Goal: Task Accomplishment & Management: Manage account settings

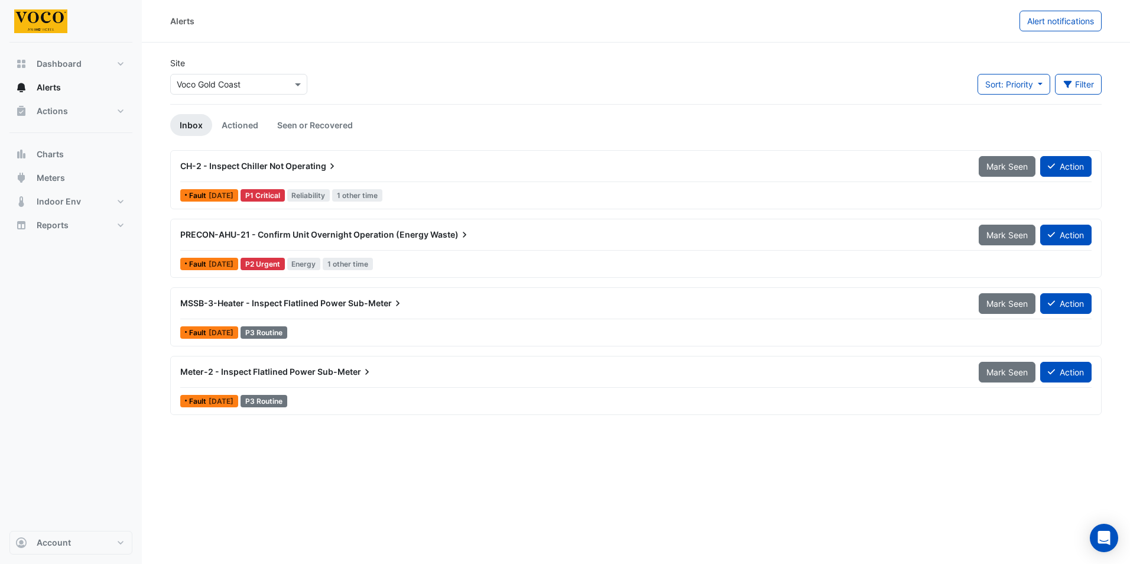
click at [309, 167] on span "Operating" at bounding box center [312, 166] width 53 height 12
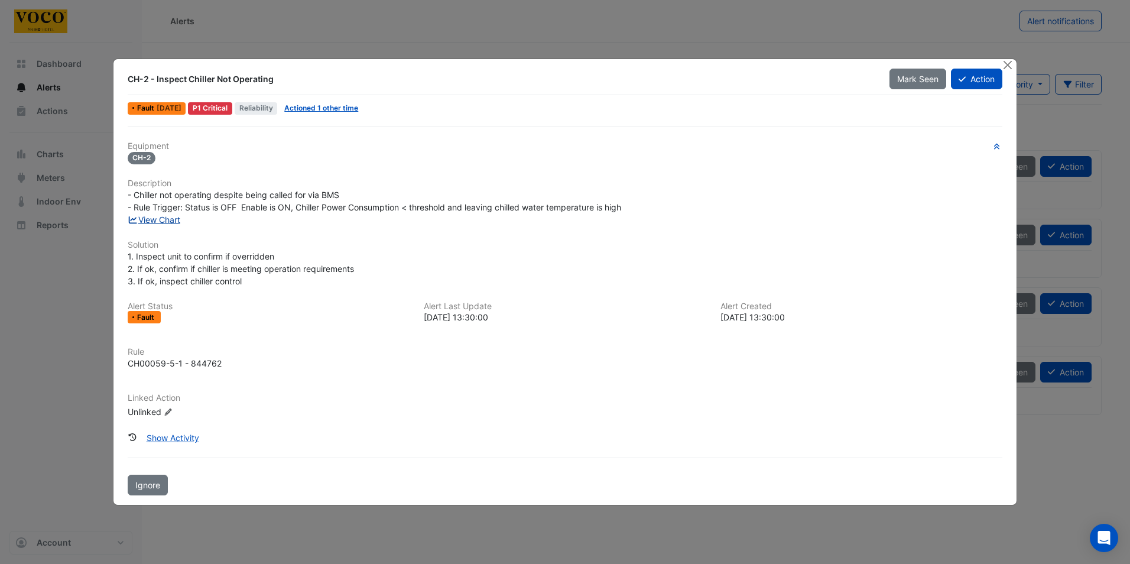
click at [165, 219] on link "View Chart" at bounding box center [154, 220] width 53 height 10
click at [1008, 62] on button "Close" at bounding box center [1008, 65] width 12 height 12
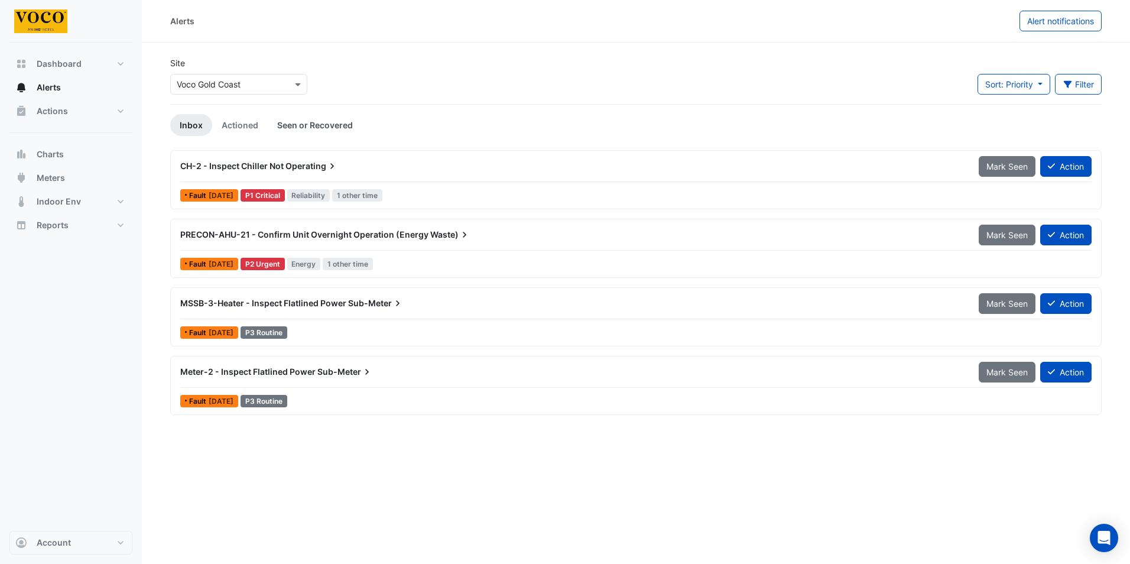
click at [336, 125] on link "Seen or Recovered" at bounding box center [315, 125] width 95 height 22
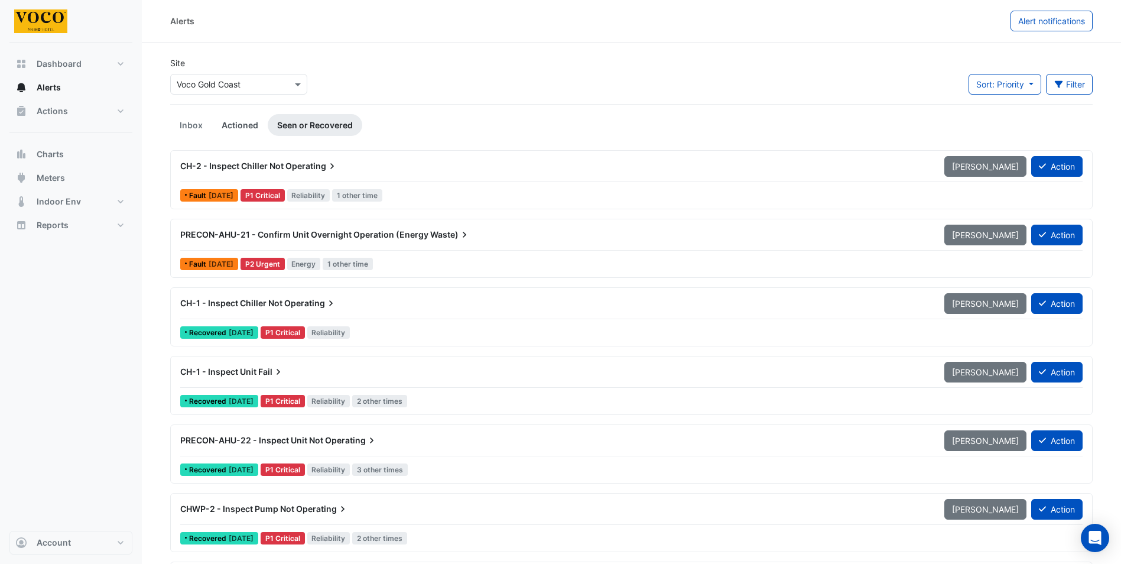
click at [237, 125] on link "Actioned" at bounding box center [240, 125] width 56 height 22
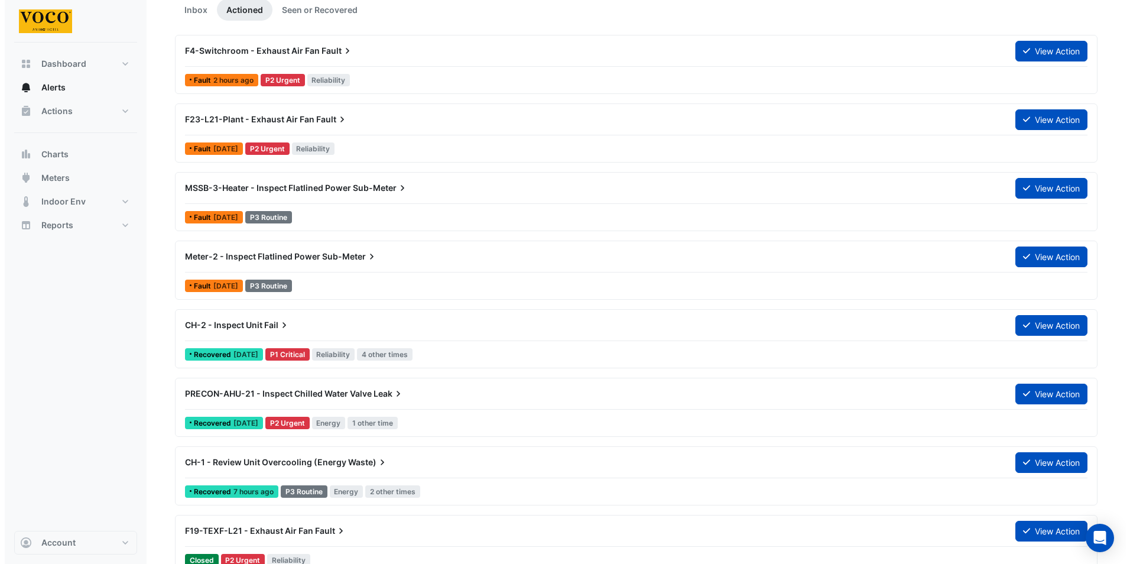
scroll to position [95, 0]
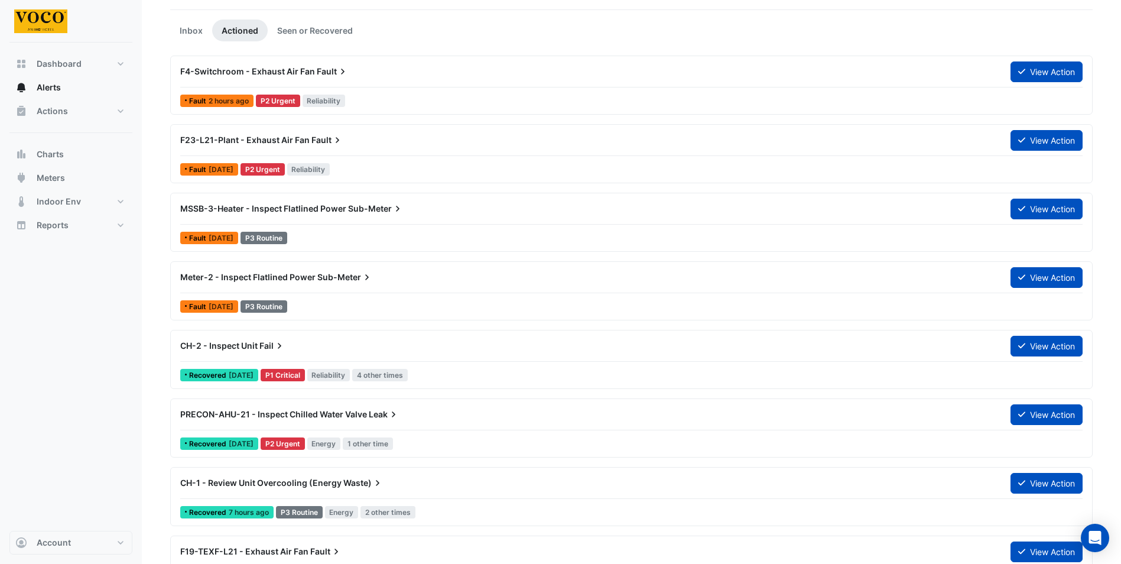
click at [355, 276] on span "Sub-Meter" at bounding box center [345, 277] width 56 height 12
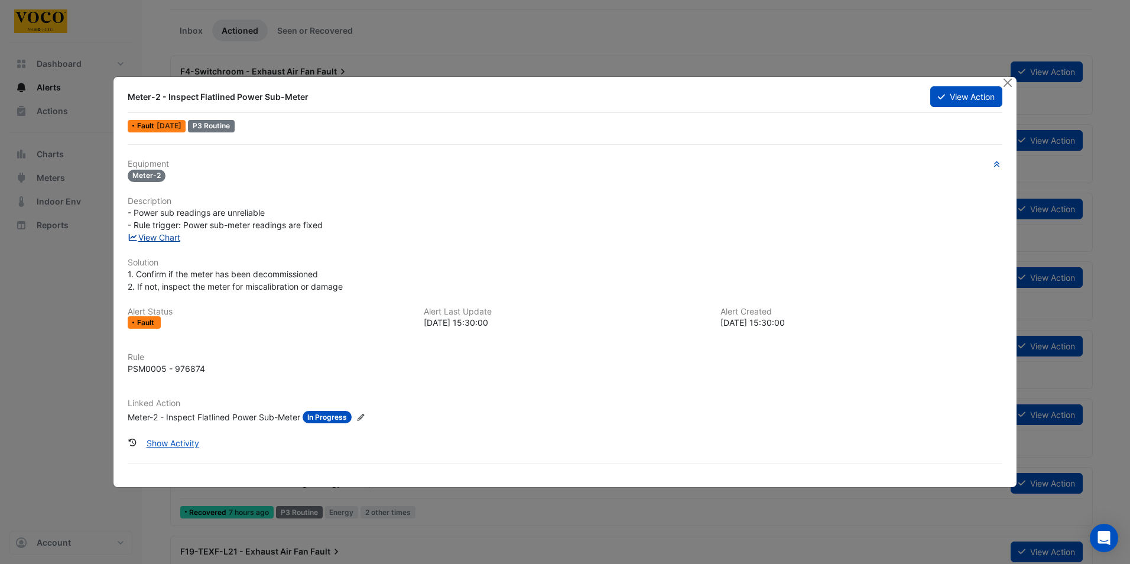
click at [163, 237] on link "View Chart" at bounding box center [154, 237] width 53 height 10
click at [978, 96] on button "View Action" at bounding box center [966, 96] width 72 height 21
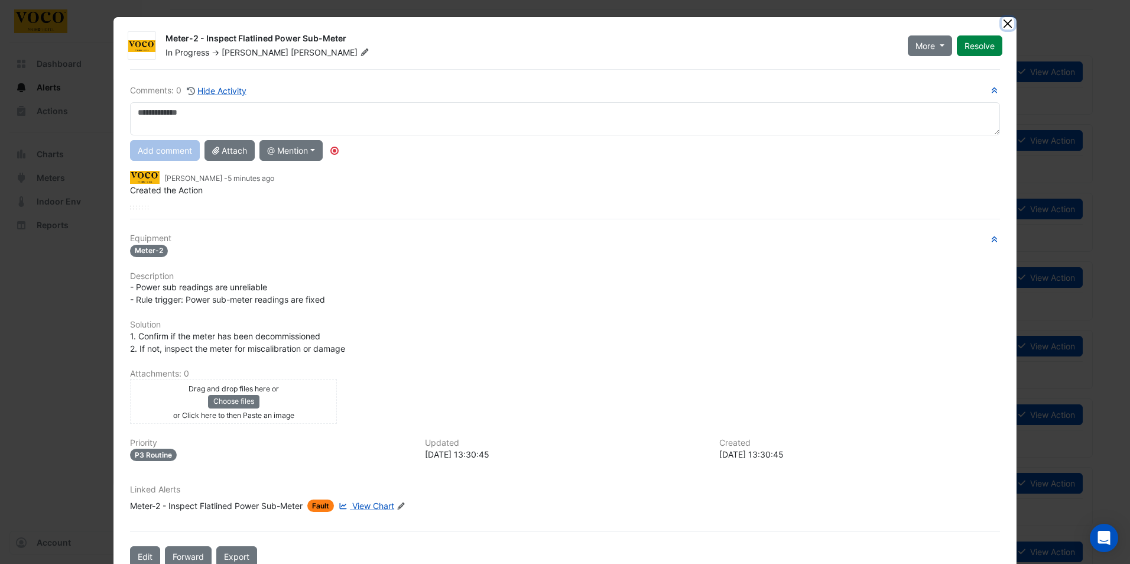
click at [1006, 20] on button "Close" at bounding box center [1008, 23] width 12 height 12
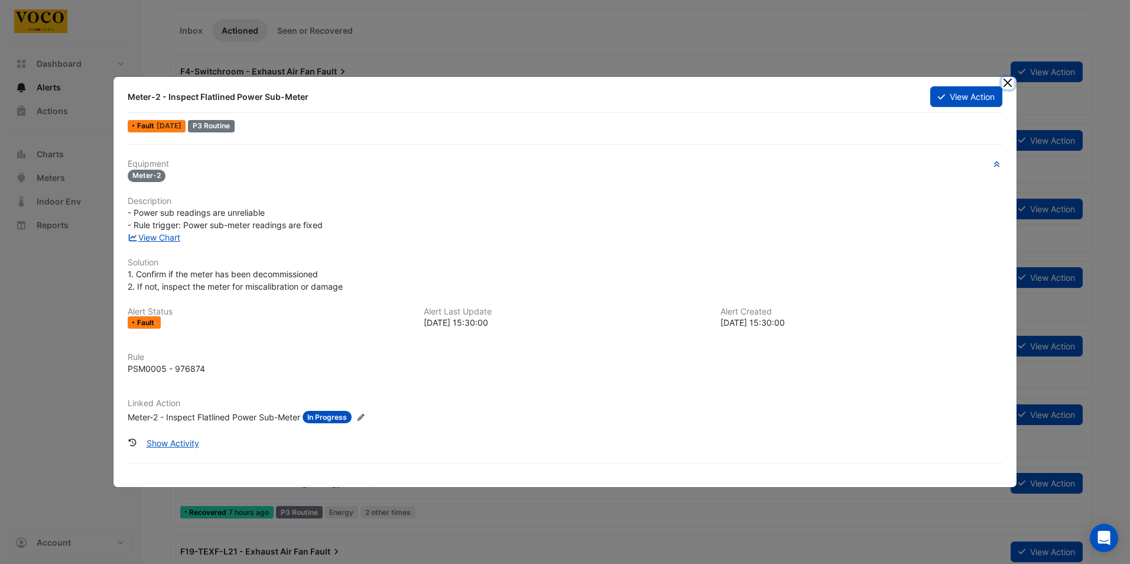
click at [1007, 79] on button "Close" at bounding box center [1008, 83] width 12 height 12
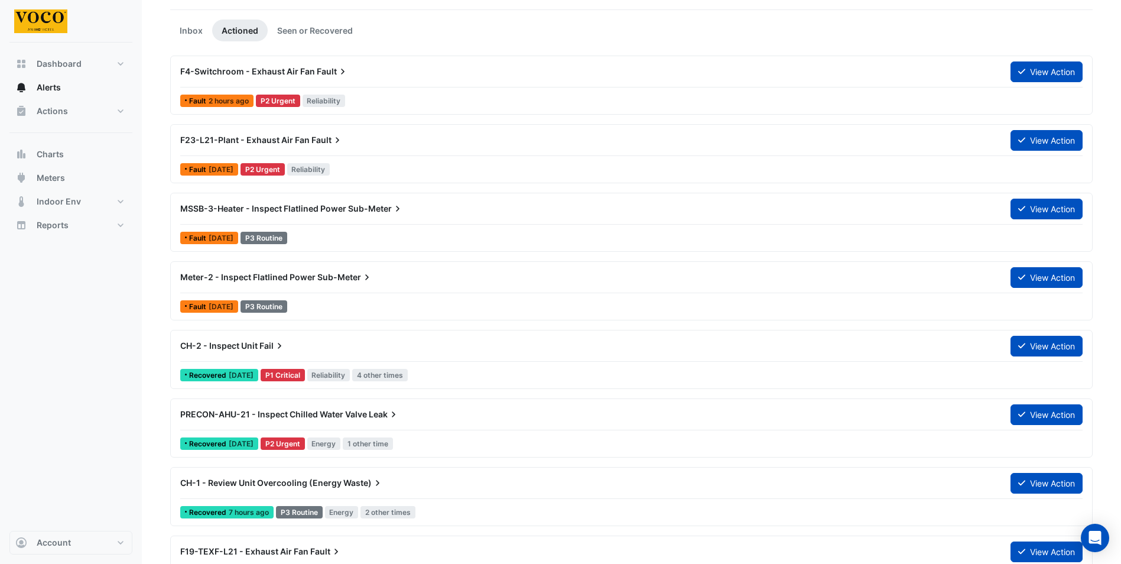
click at [450, 208] on div "MSSB-3-Heater - Inspect Flatlined Power Sub-Meter" at bounding box center [588, 209] width 816 height 12
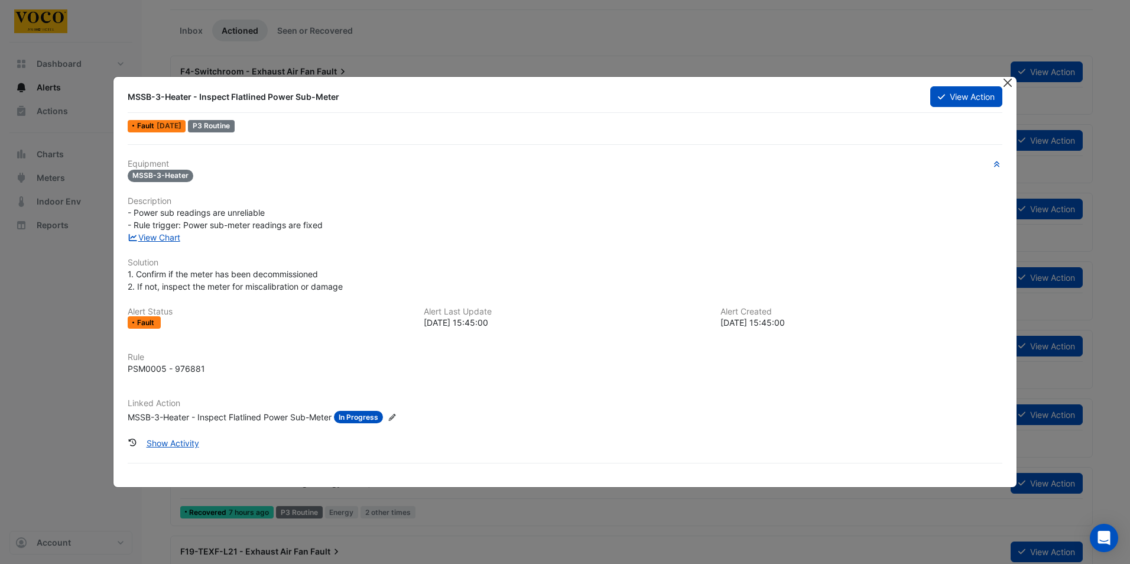
click at [1007, 82] on button "Close" at bounding box center [1008, 83] width 12 height 12
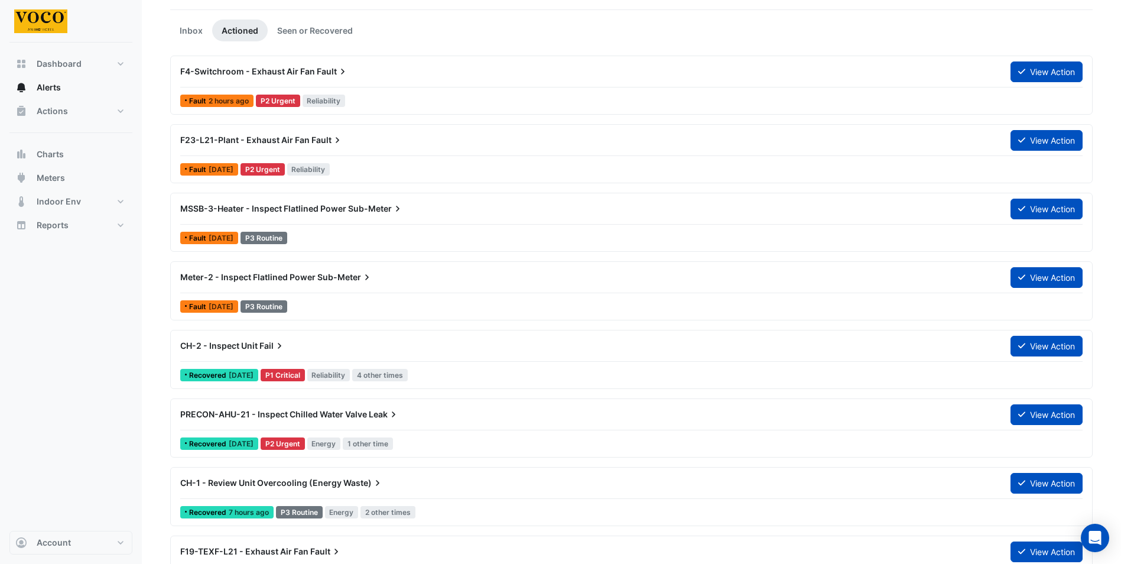
click at [287, 67] on span "F4-Switchroom - Exhaust Air Fan" at bounding box center [247, 71] width 135 height 10
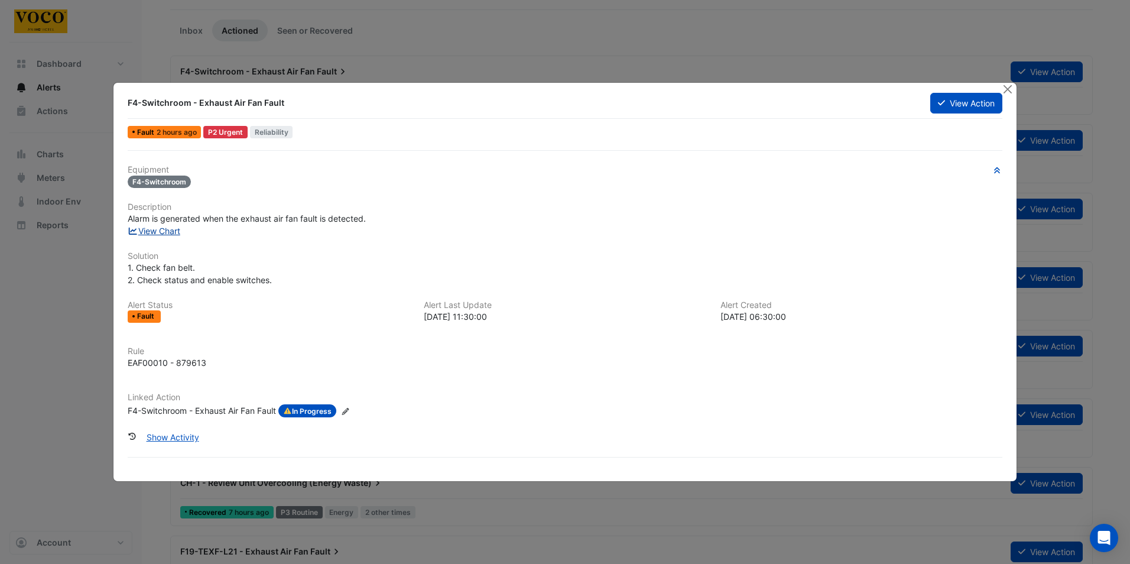
click at [170, 232] on link "View Chart" at bounding box center [154, 231] width 53 height 10
click at [1008, 88] on button "Close" at bounding box center [1008, 89] width 12 height 12
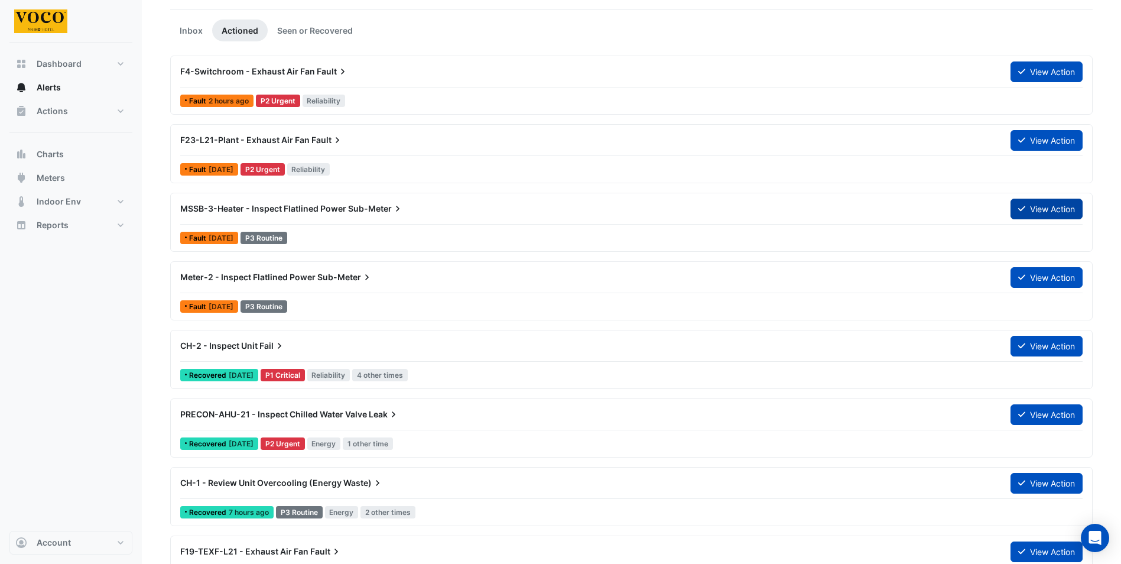
click at [1028, 206] on button "View Action" at bounding box center [1047, 209] width 72 height 21
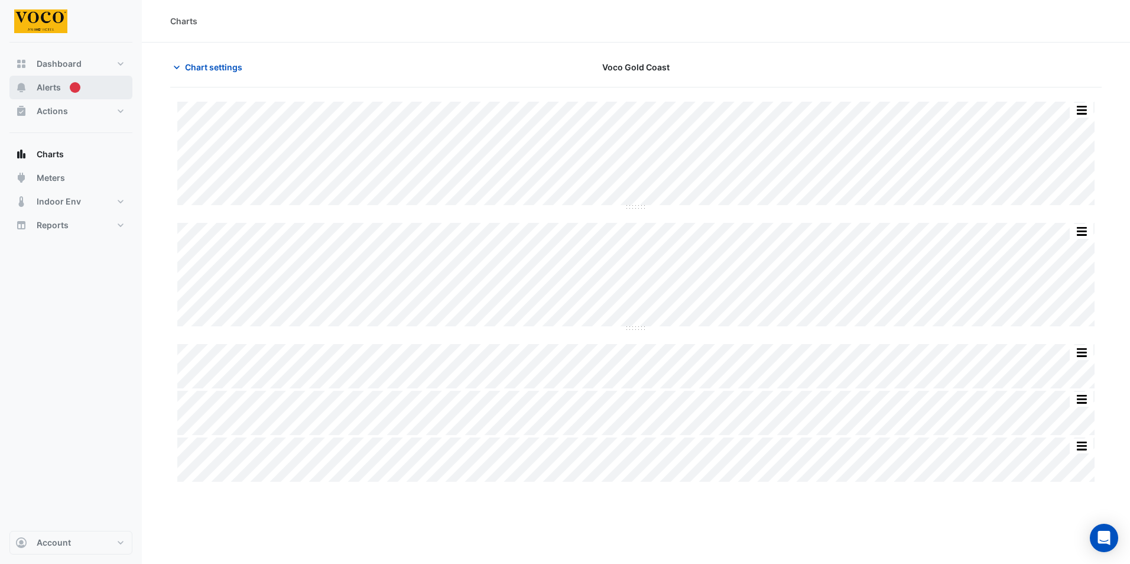
click at [56, 85] on span "Alerts" at bounding box center [49, 88] width 24 height 12
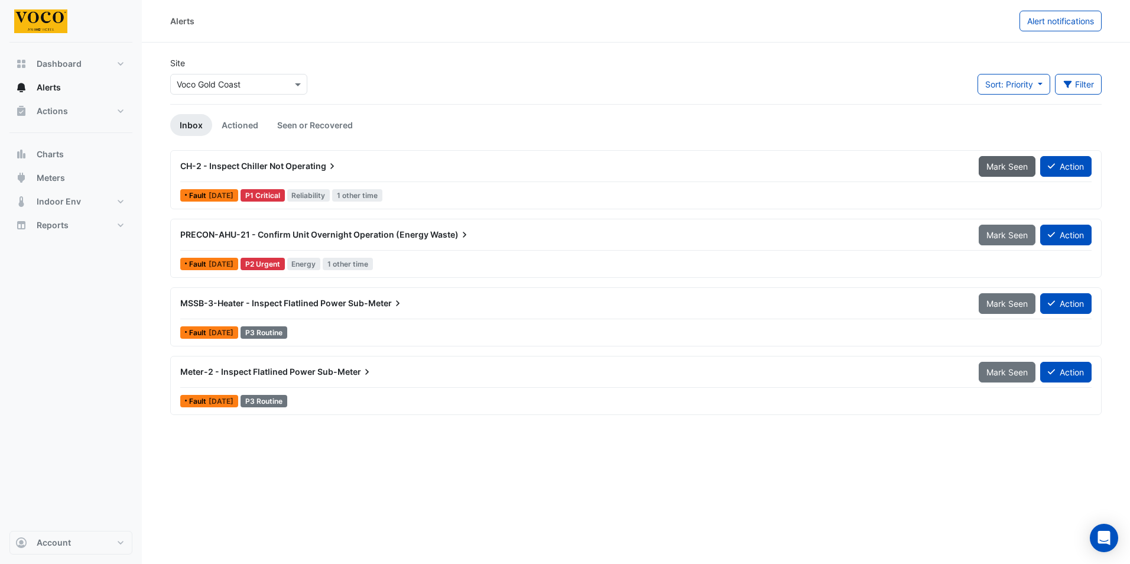
click at [1010, 164] on span "Mark Seen" at bounding box center [1007, 166] width 41 height 10
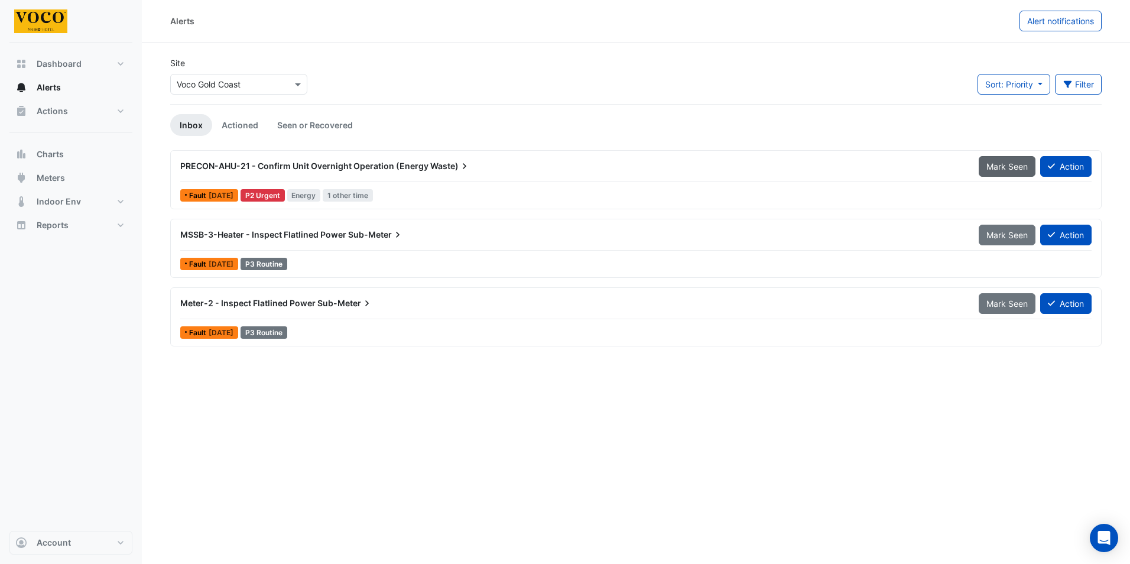
click at [1008, 166] on span "Mark Seen" at bounding box center [1007, 166] width 41 height 10
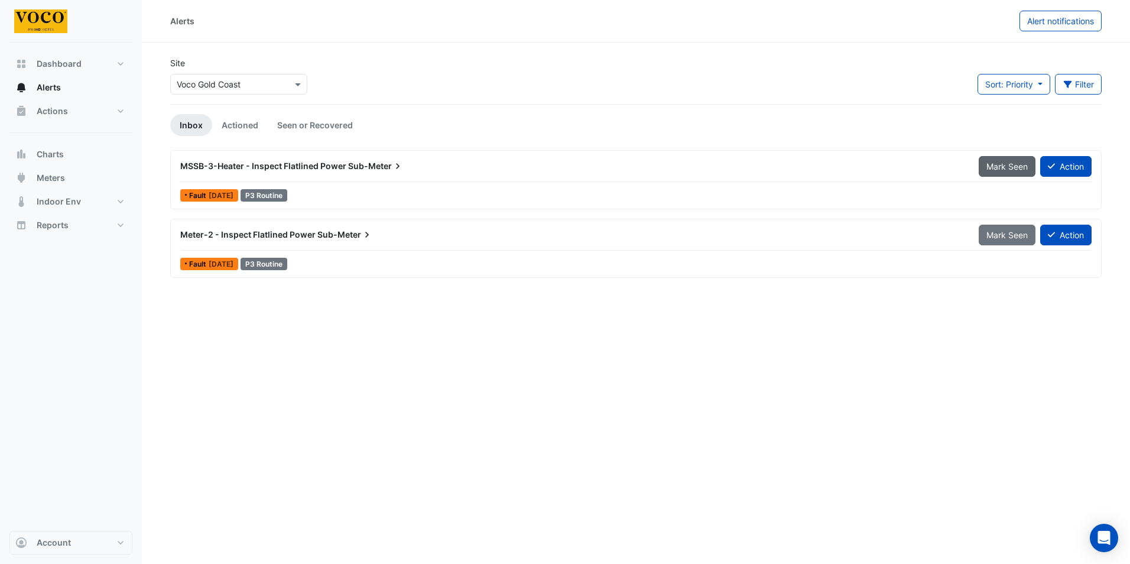
click at [1005, 160] on button "Mark Seen" at bounding box center [1007, 166] width 57 height 21
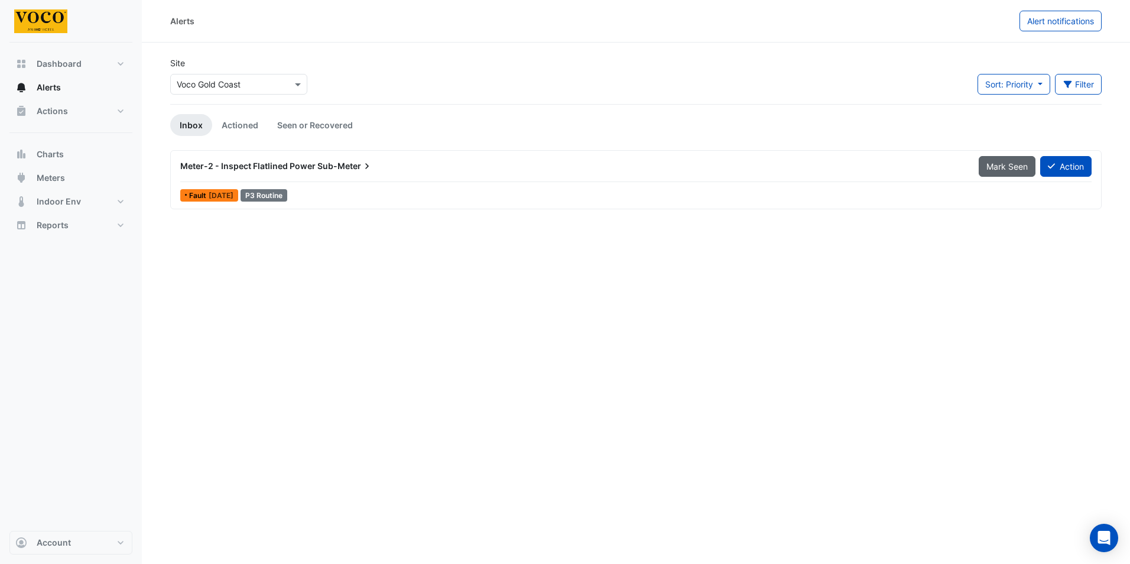
click at [1011, 166] on span "Mark Seen" at bounding box center [1007, 166] width 41 height 10
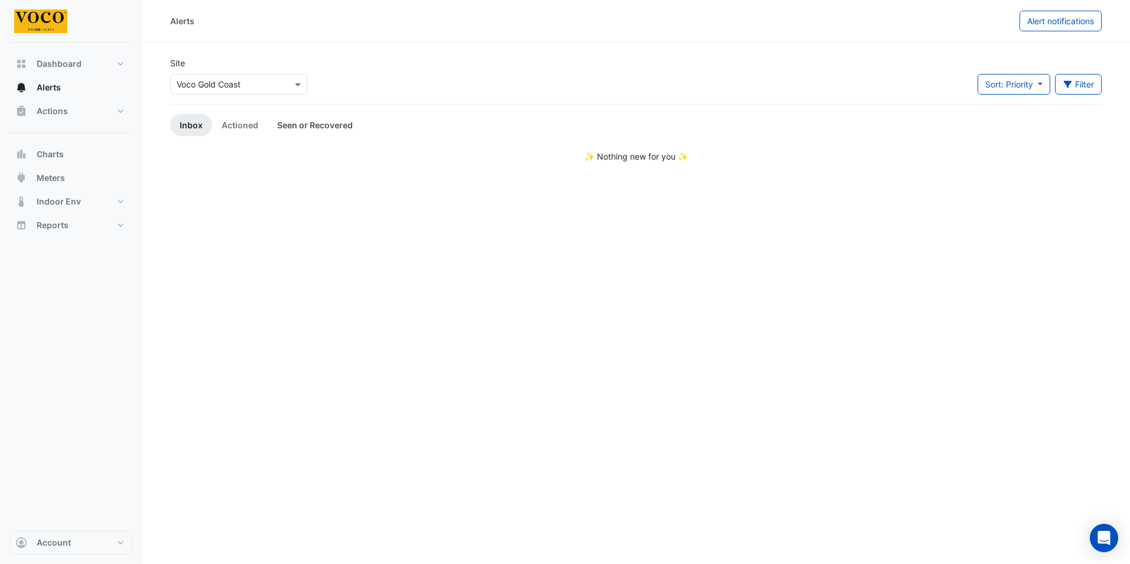
click at [291, 124] on link "Seen or Recovered" at bounding box center [315, 125] width 95 height 22
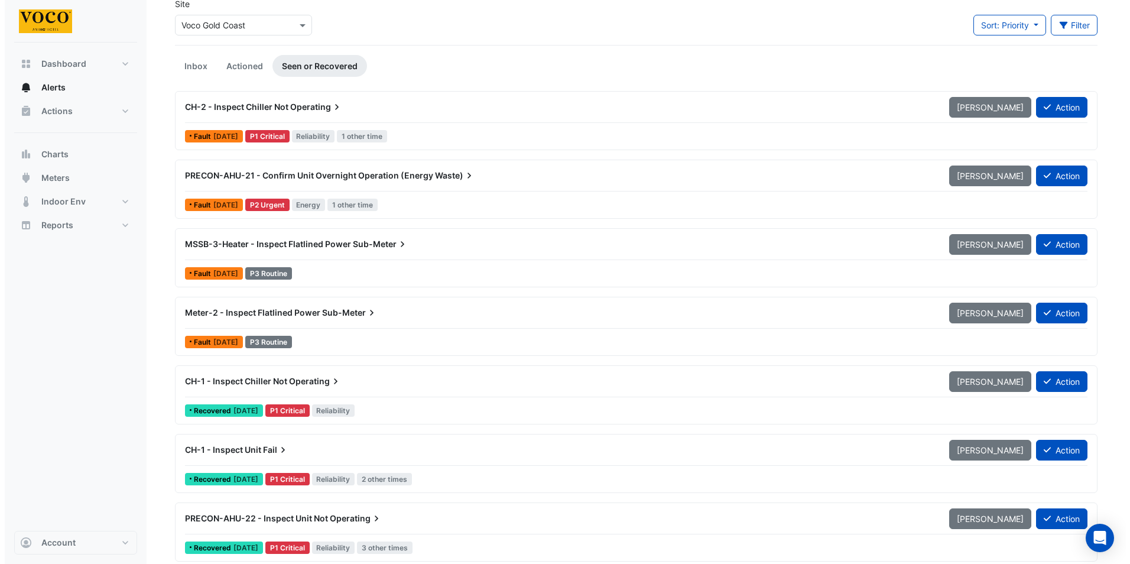
scroll to position [118, 0]
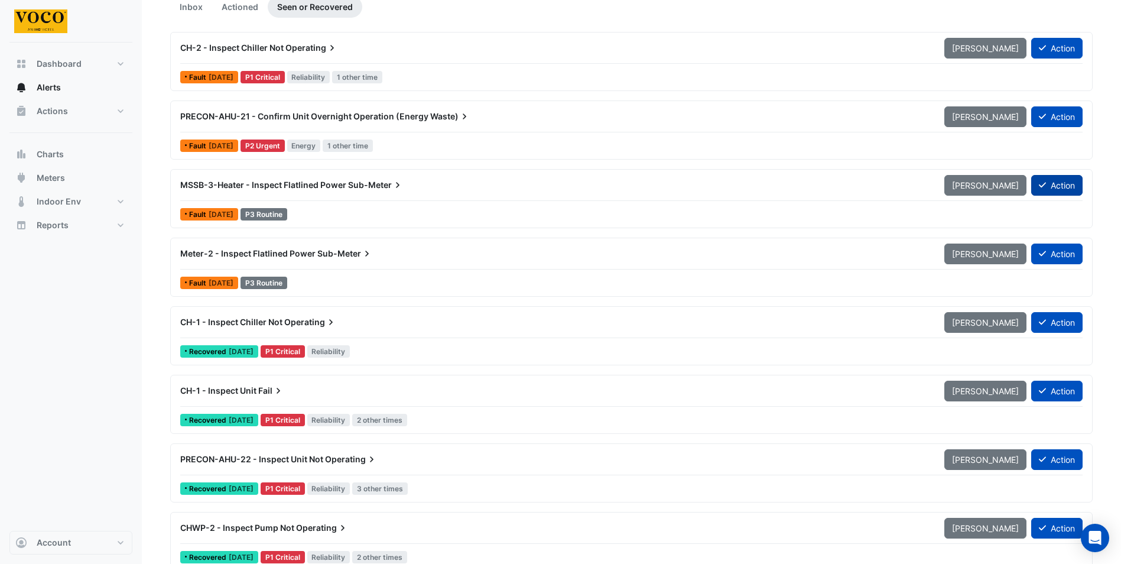
click at [1070, 184] on button "Action" at bounding box center [1057, 185] width 51 height 21
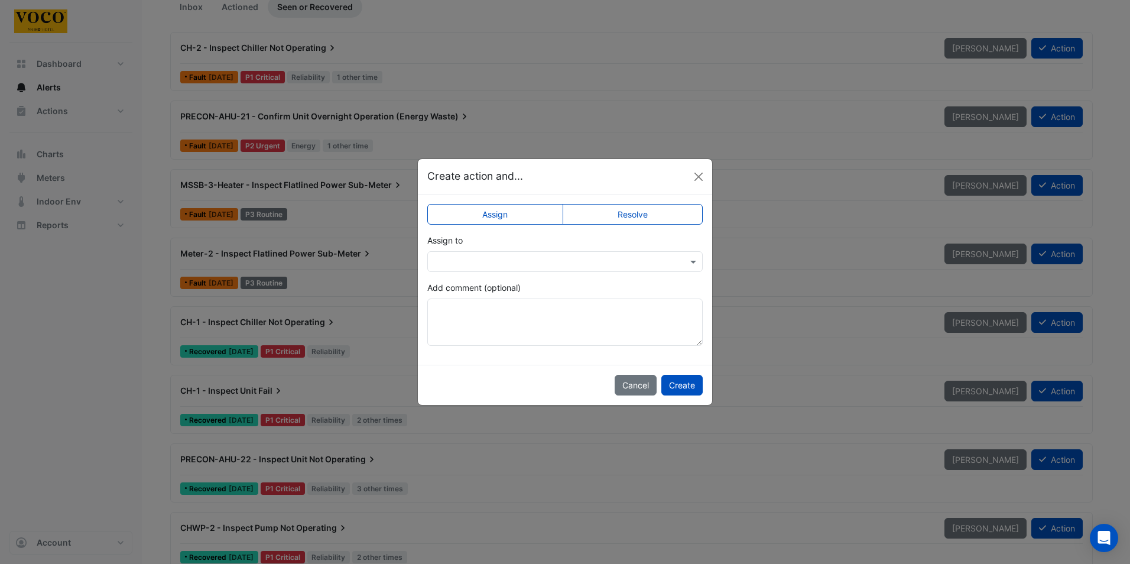
click at [588, 263] on input "text" at bounding box center [553, 262] width 239 height 12
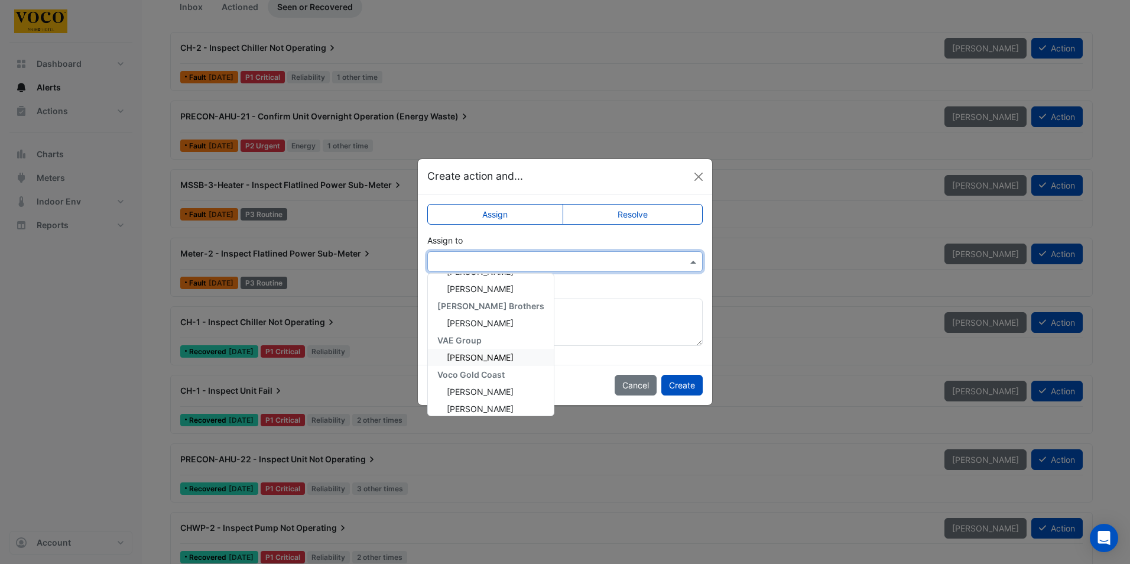
scroll to position [176, 0]
click at [477, 333] on span "Adam Doyle" at bounding box center [480, 334] width 67 height 10
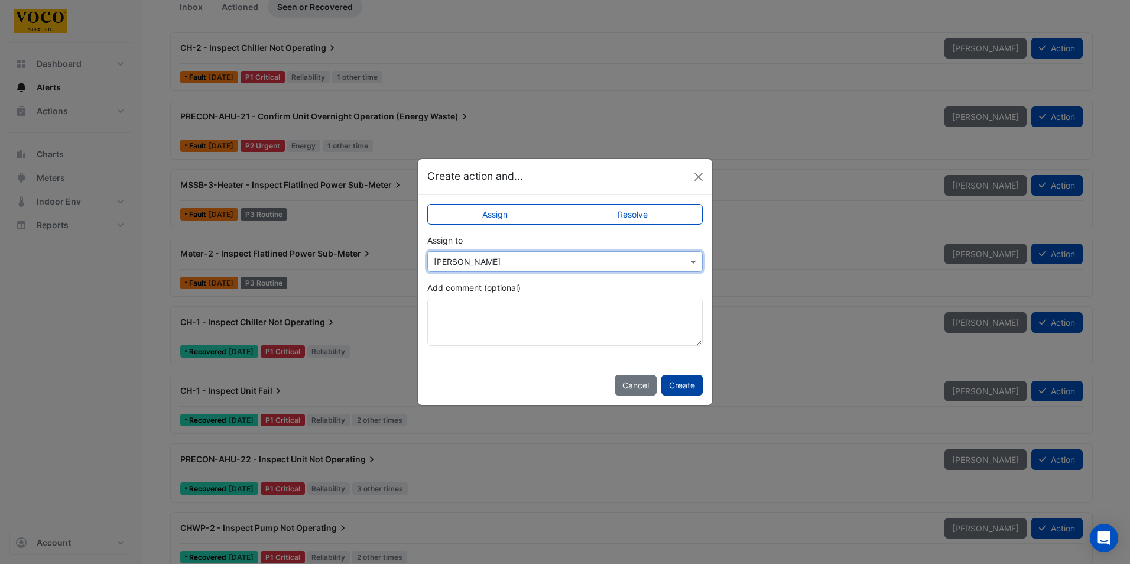
click at [682, 386] on button "Create" at bounding box center [681, 385] width 41 height 21
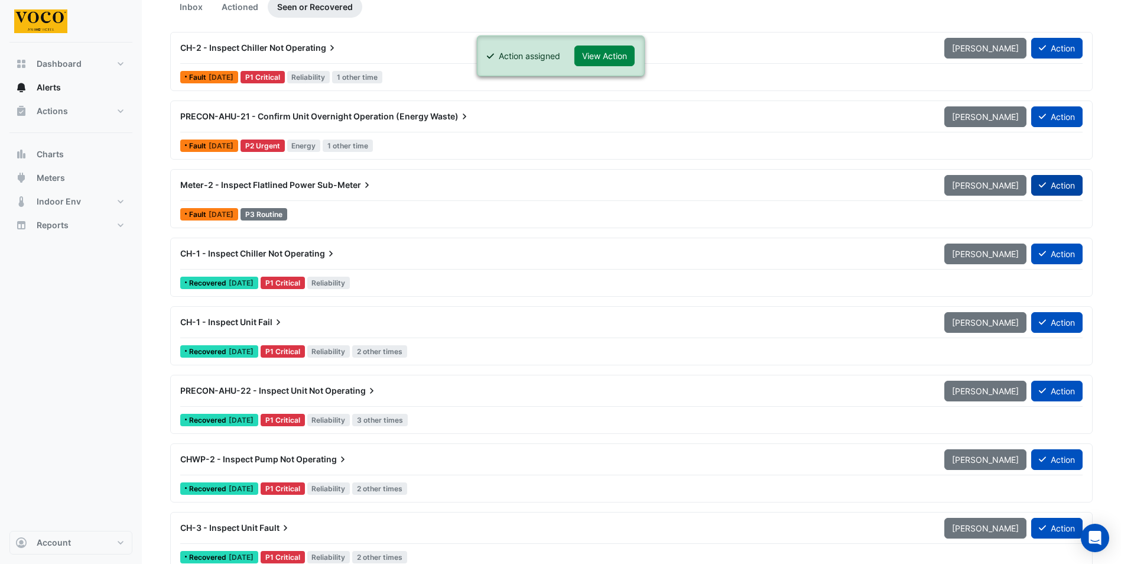
click at [1066, 180] on button "Action" at bounding box center [1057, 185] width 51 height 21
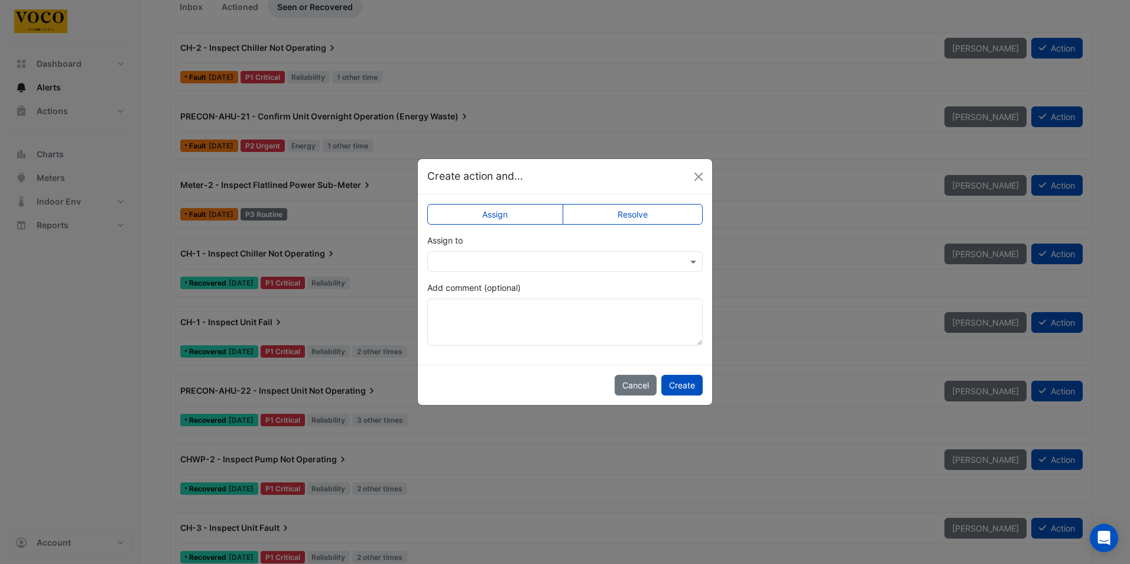
click at [525, 261] on input "text" at bounding box center [553, 262] width 239 height 12
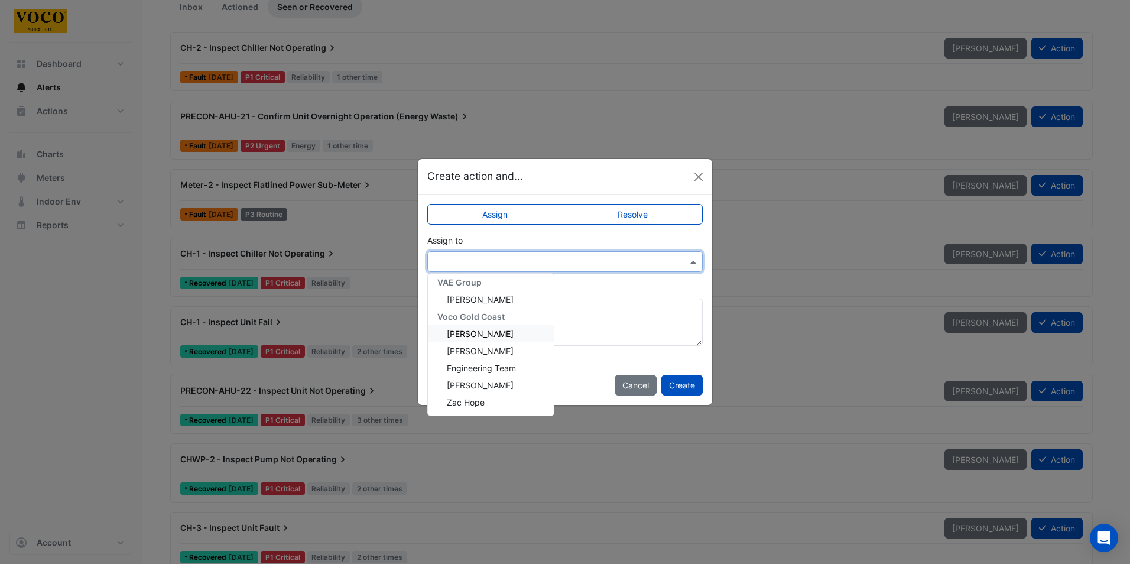
click at [482, 332] on span "Adam Doyle" at bounding box center [480, 334] width 67 height 10
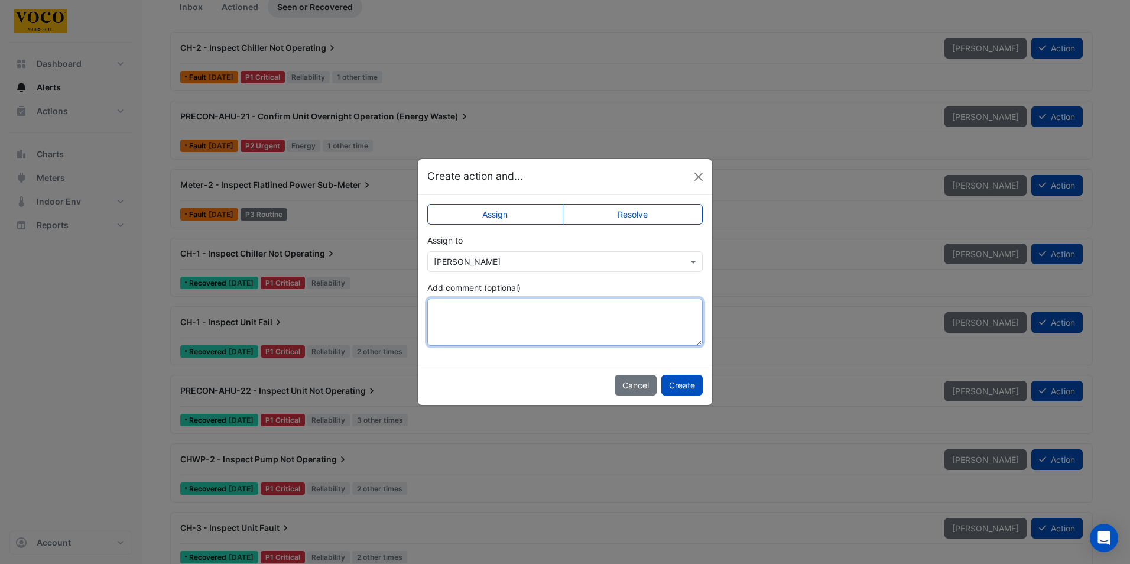
click at [523, 317] on textarea "Add comment (optional)" at bounding box center [564, 322] width 275 height 47
click at [689, 381] on button "Create" at bounding box center [681, 385] width 41 height 21
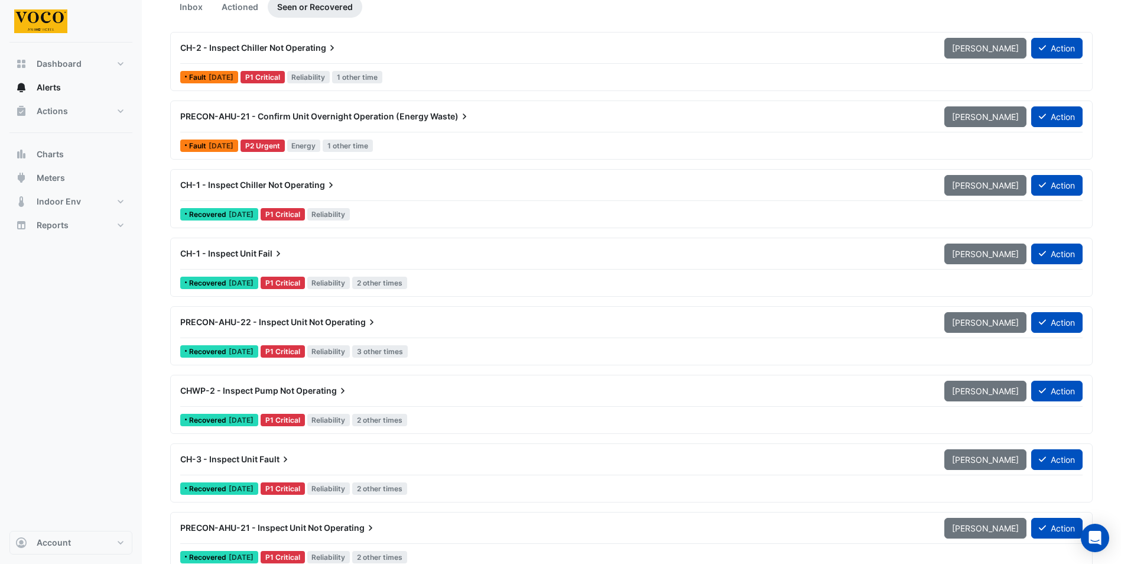
click at [430, 116] on span "Waste)" at bounding box center [450, 117] width 40 height 12
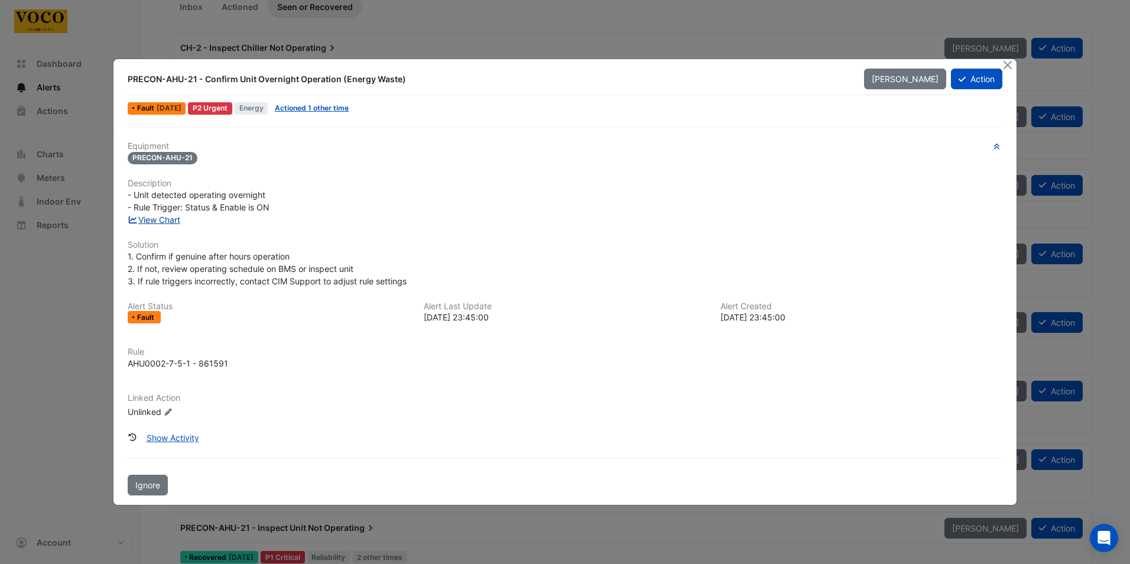
click at [163, 217] on link "View Chart" at bounding box center [154, 220] width 53 height 10
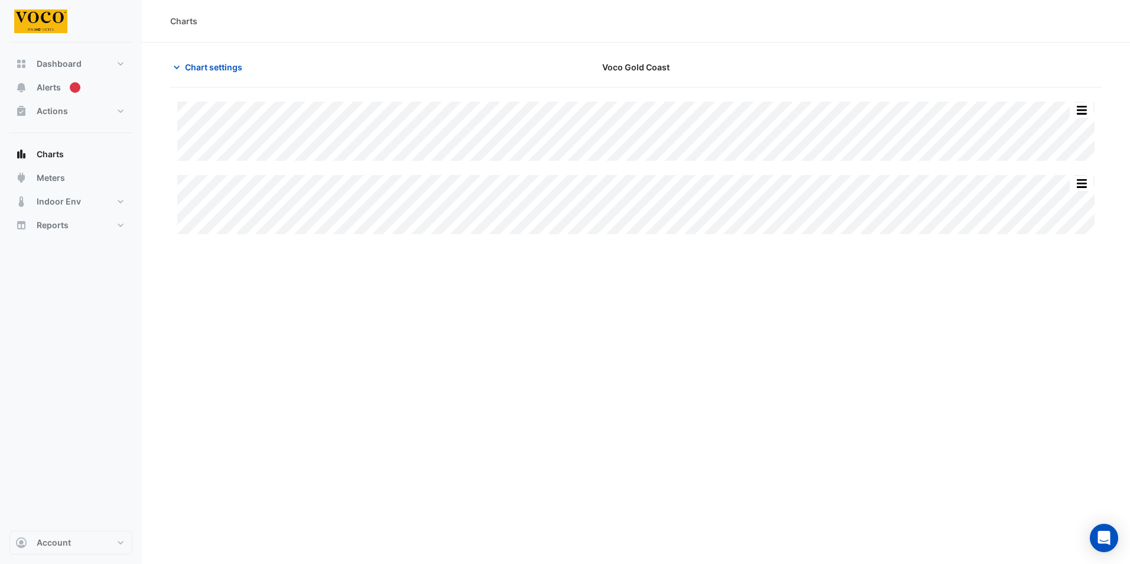
click at [378, 43] on section "Chart settings Voco Gold Coast Split All Split None Print Save as JPEG Save as …" at bounding box center [636, 146] width 988 height 206
click at [39, 85] on span "Alerts" at bounding box center [49, 88] width 24 height 12
